Goal: Navigation & Orientation: Find specific page/section

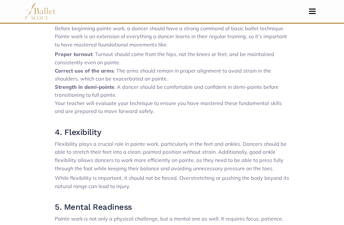
scroll to position [500, 0]
click at [39, 16] on img at bounding box center [40, 12] width 32 height 18
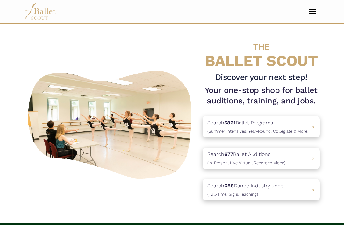
click at [305, 14] on nav "Home Search Organizations Programs Auditions Jobs" at bounding box center [172, 11] width 296 height 23
click at [310, 13] on span "Toggle navigation" at bounding box center [312, 13] width 7 height 1
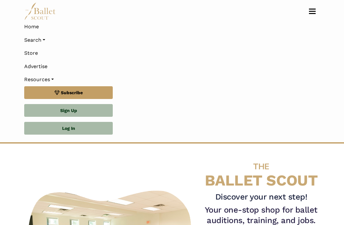
click at [48, 78] on link "Resources" at bounding box center [172, 79] width 296 height 13
click at [49, 76] on link "Resources" at bounding box center [172, 79] width 296 height 13
click at [56, 74] on link "Resources" at bounding box center [172, 79] width 296 height 13
click at [46, 41] on link "Search" at bounding box center [172, 39] width 296 height 13
click at [49, 79] on link "Resources" at bounding box center [172, 79] width 296 height 13
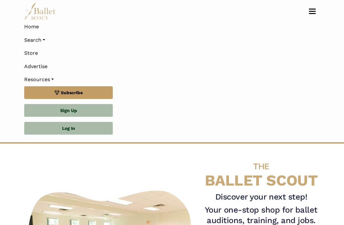
click at [33, 25] on link "Home" at bounding box center [172, 26] width 296 height 13
